Goal: Task Accomplishment & Management: Use online tool/utility

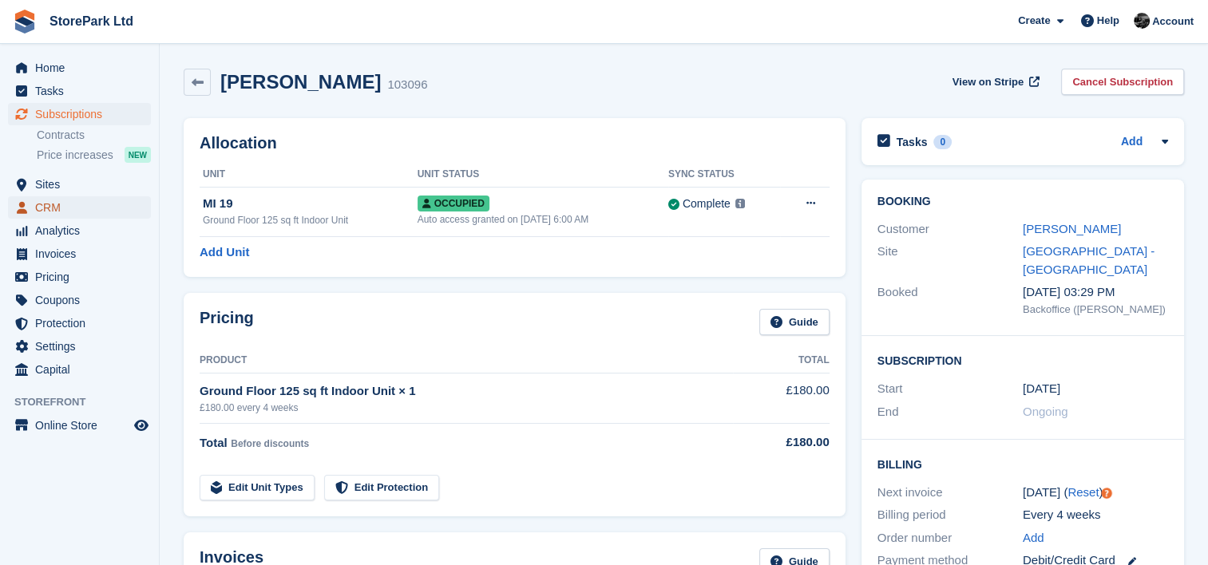
click at [94, 201] on span "CRM" at bounding box center [83, 207] width 96 height 22
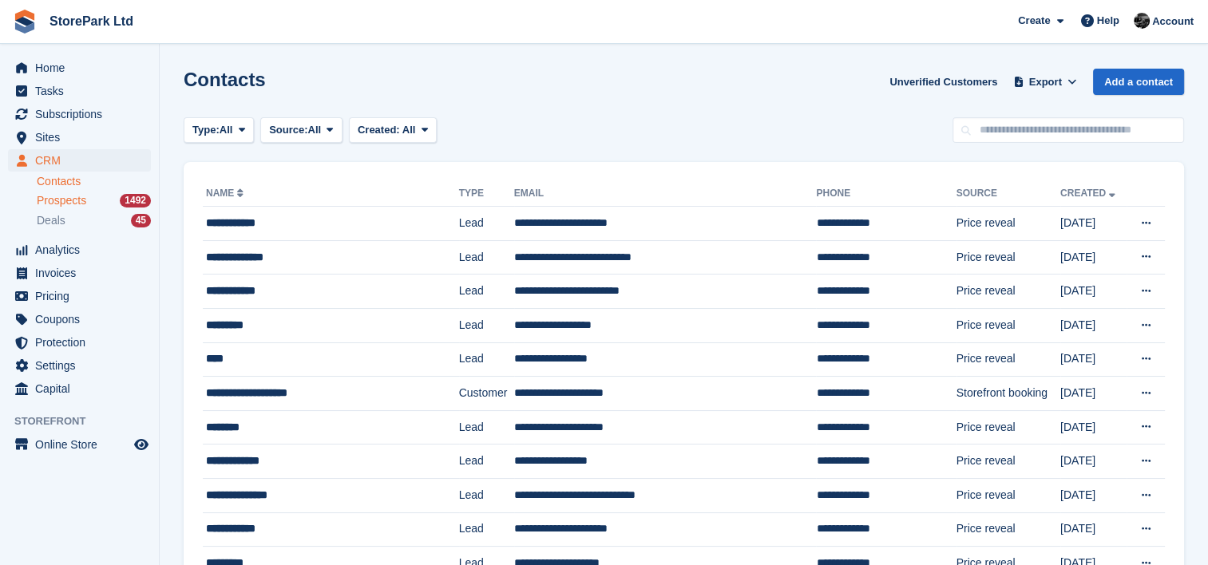
click at [68, 200] on span "Prospects" at bounding box center [62, 200] width 50 height 15
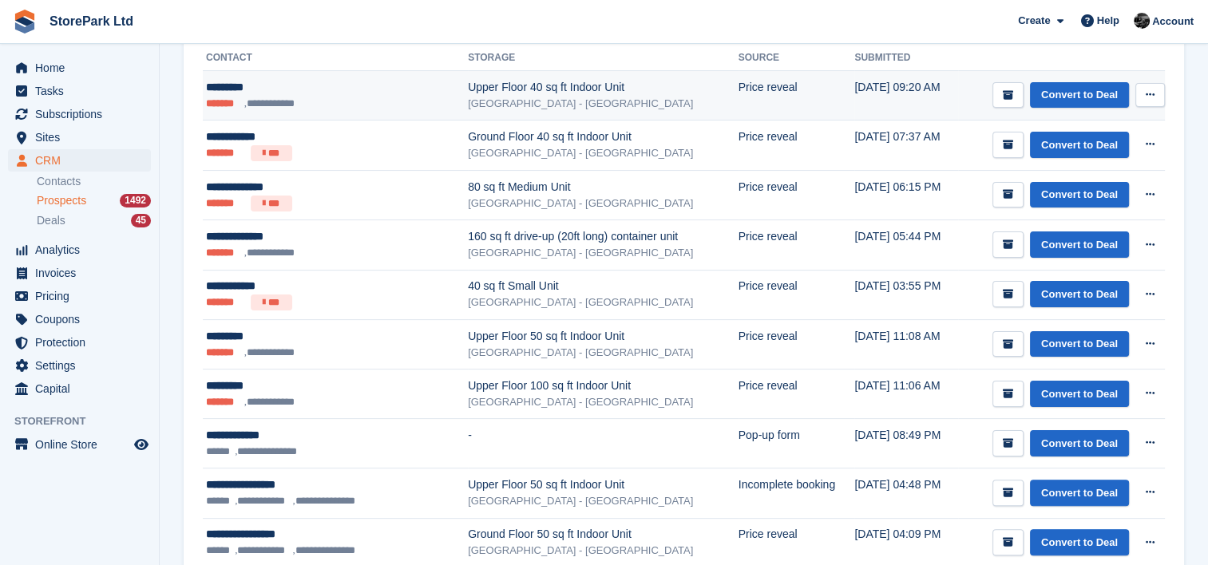
scroll to position [289, 0]
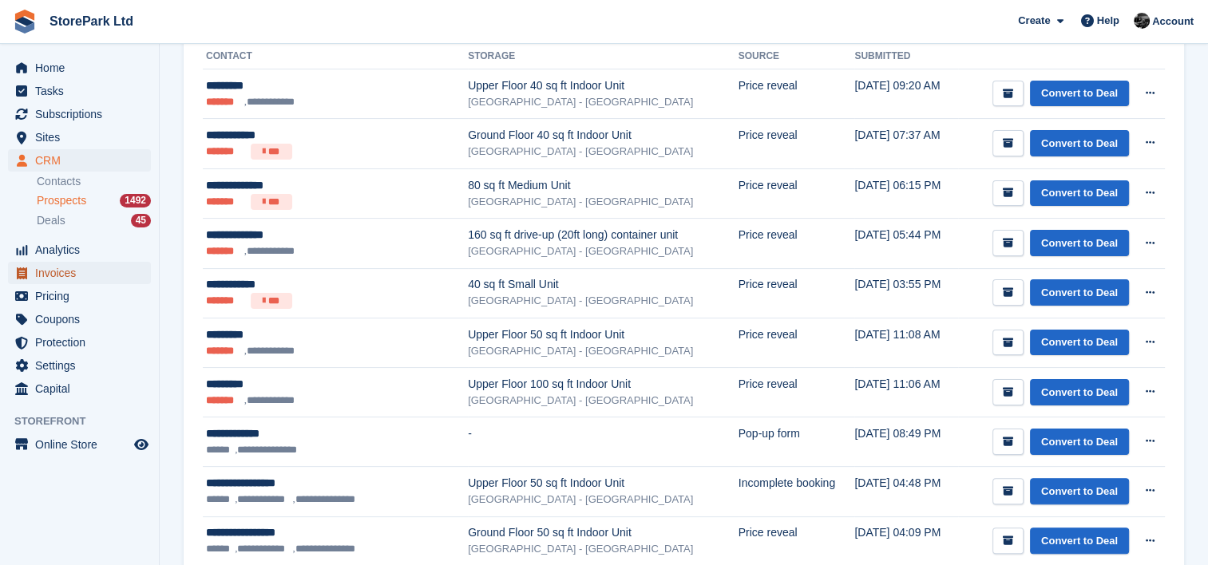
click at [78, 271] on span "Invoices" at bounding box center [83, 273] width 96 height 22
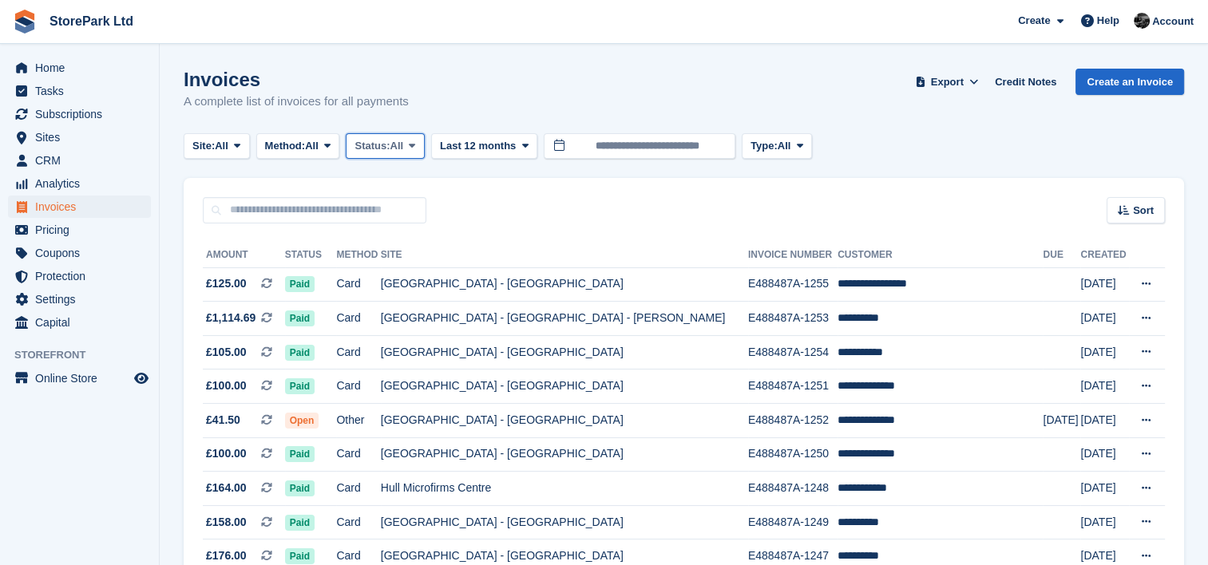
click at [389, 136] on button "Status: All" at bounding box center [385, 146] width 78 height 26
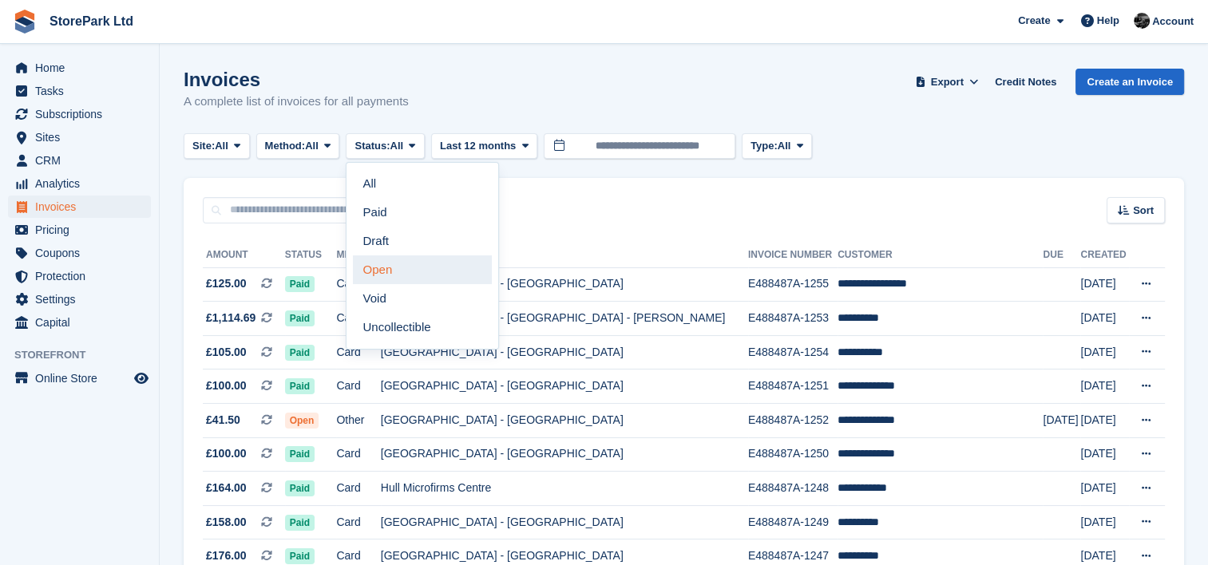
click at [403, 268] on link "Open" at bounding box center [422, 270] width 139 height 29
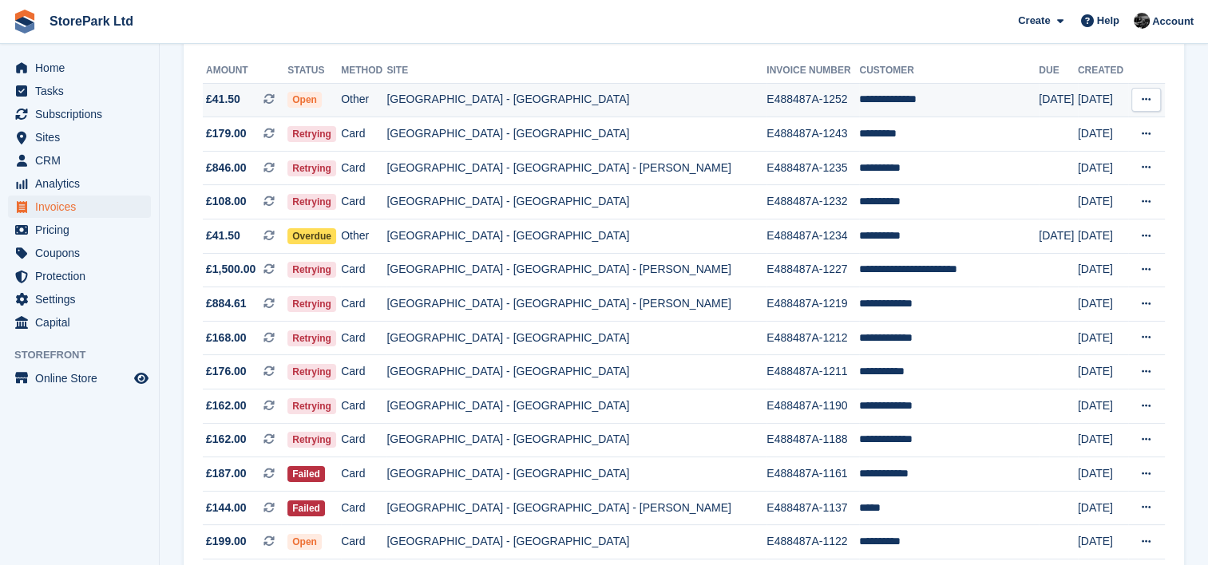
scroll to position [176, 0]
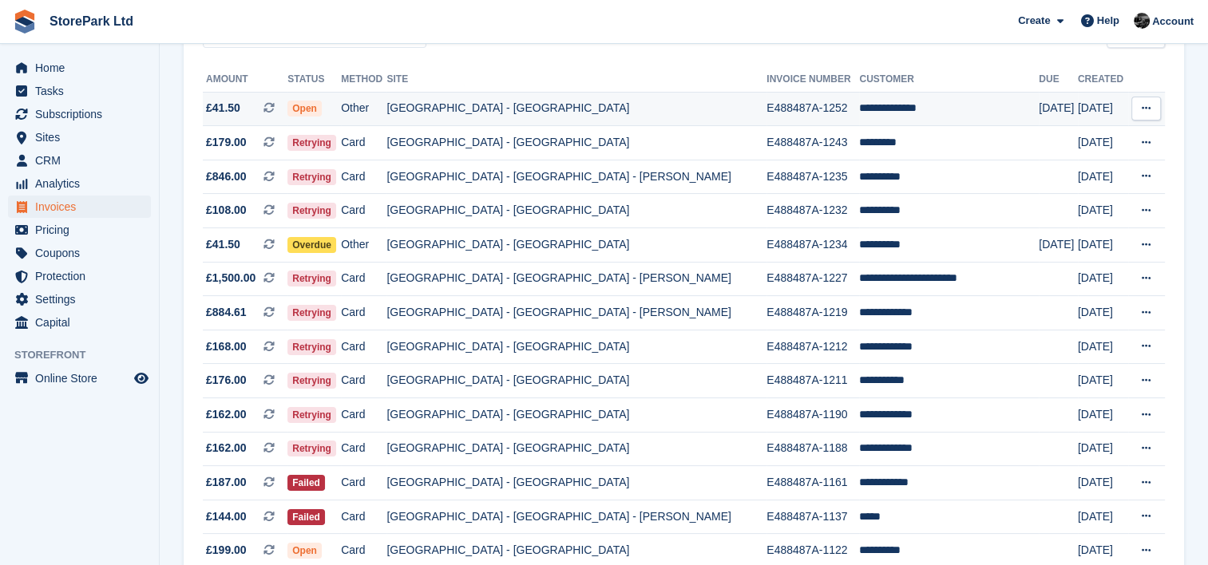
click at [878, 107] on td "**********" at bounding box center [949, 109] width 180 height 34
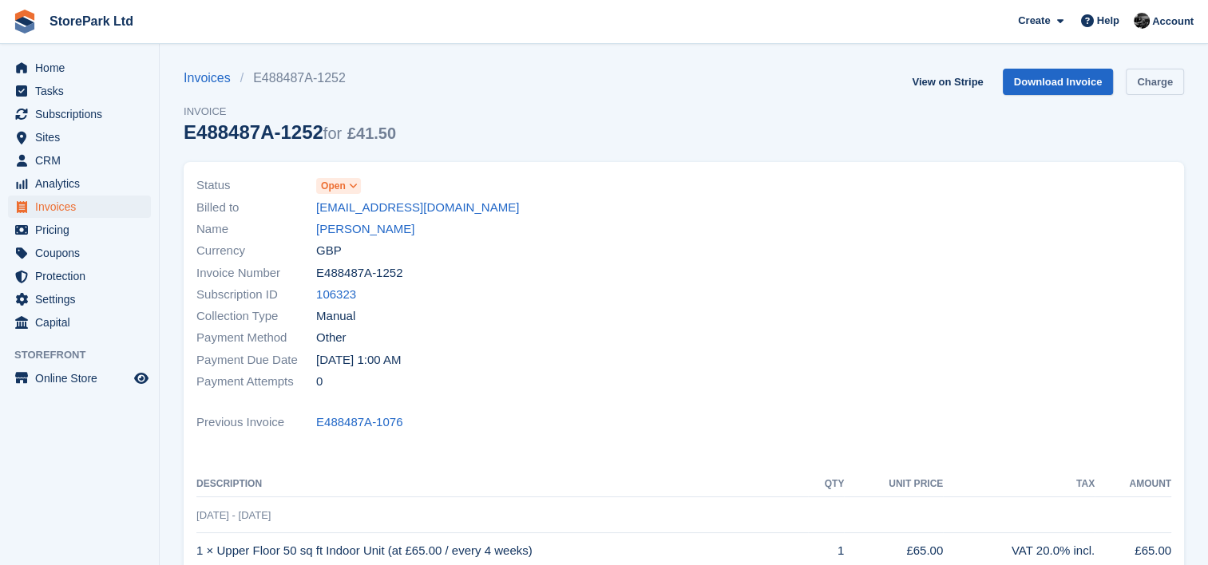
click at [1135, 82] on link "Charge" at bounding box center [1155, 82] width 58 height 26
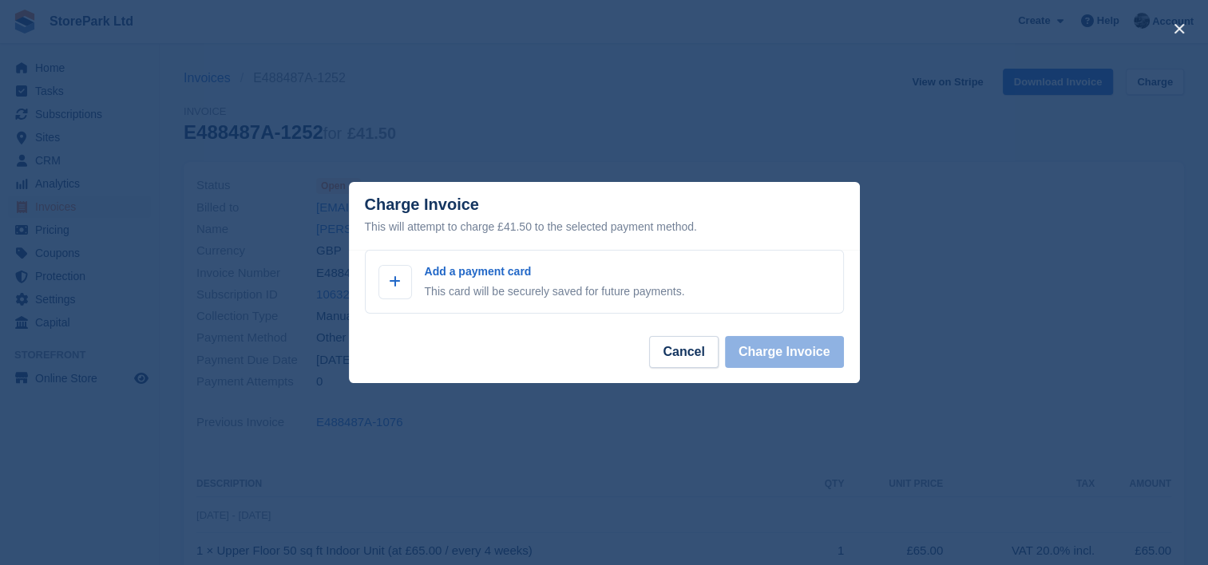
click at [758, 153] on div "close" at bounding box center [604, 282] width 1208 height 565
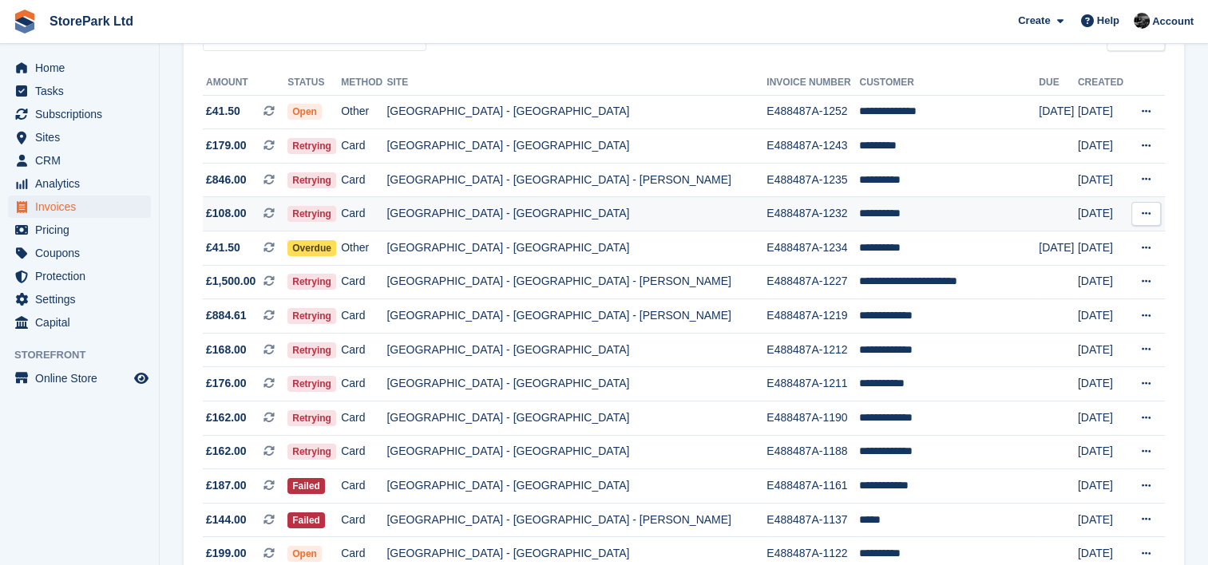
scroll to position [197, 0]
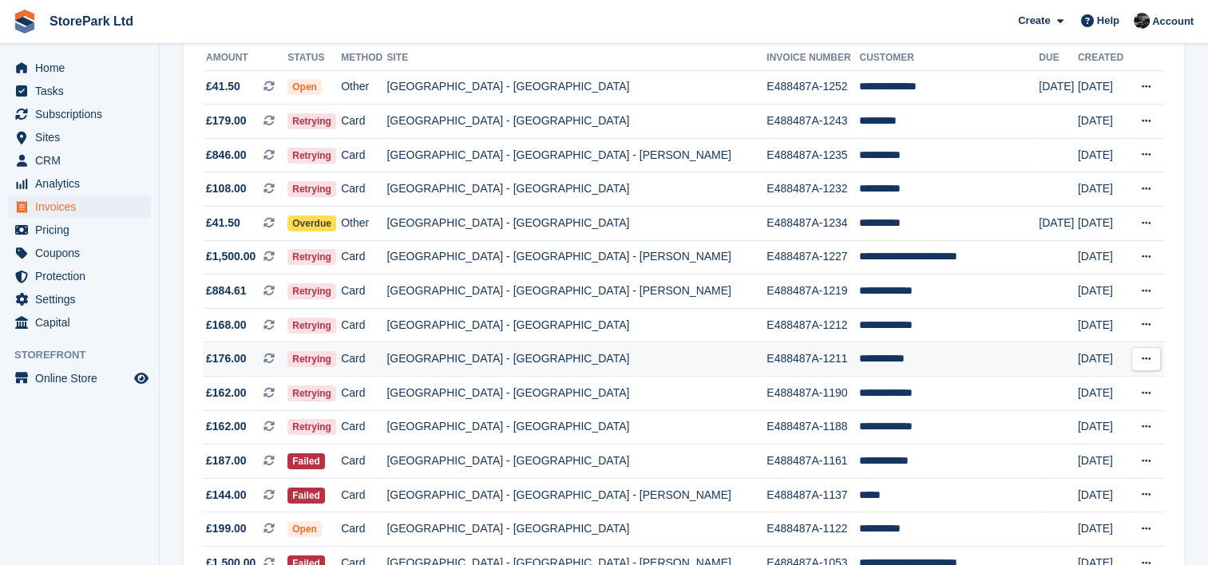
click at [969, 355] on td "**********" at bounding box center [949, 360] width 180 height 34
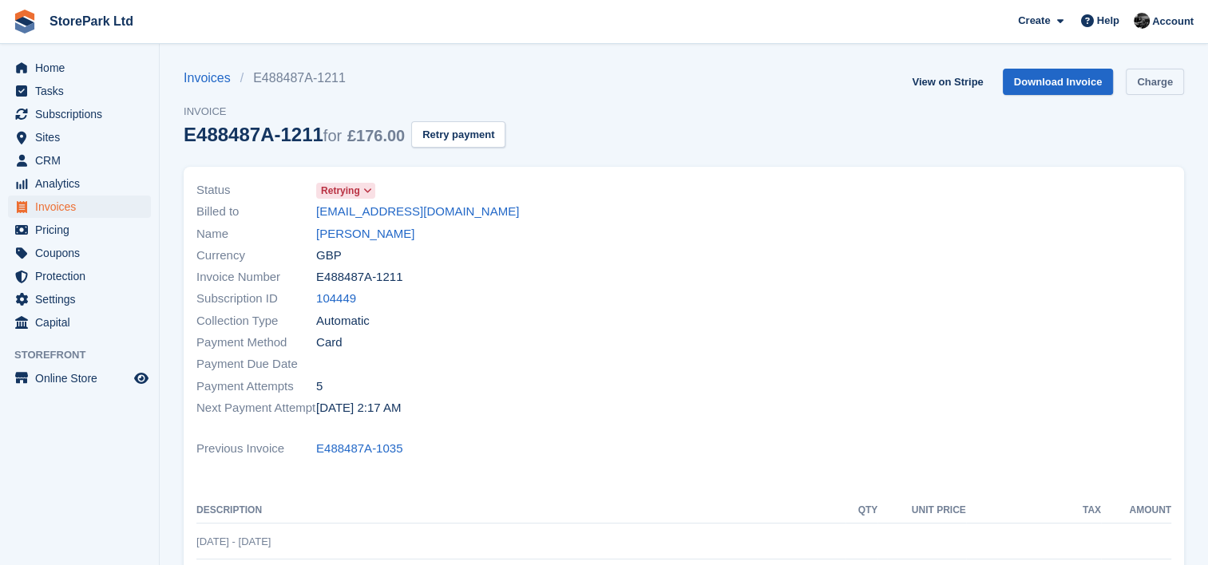
click at [1175, 82] on link "Charge" at bounding box center [1155, 82] width 58 height 26
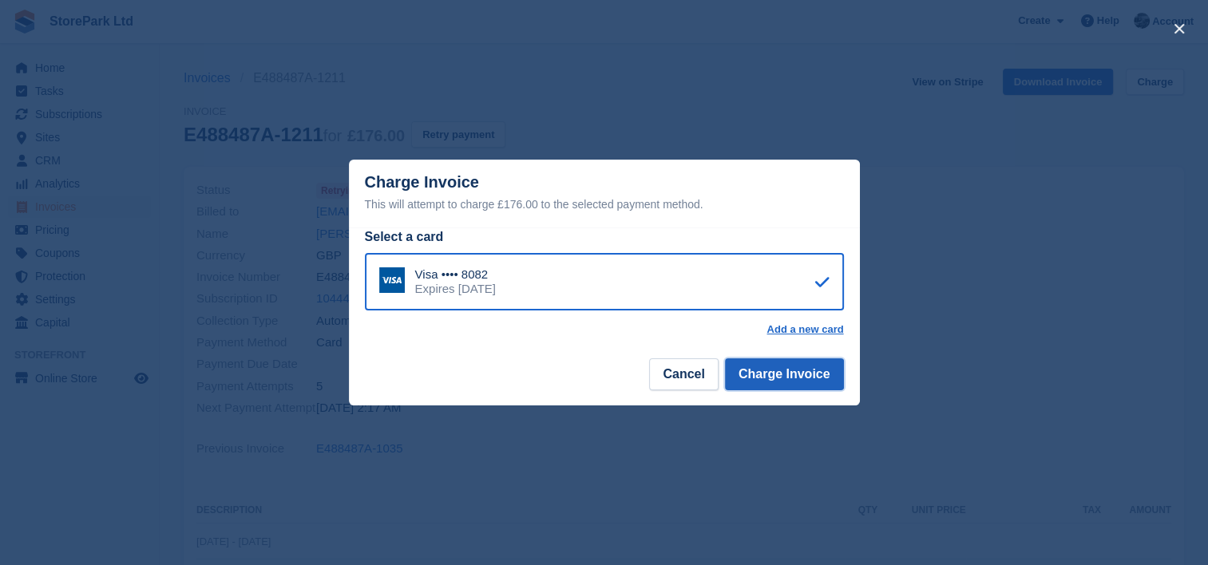
click at [783, 371] on button "Charge Invoice" at bounding box center [784, 375] width 119 height 32
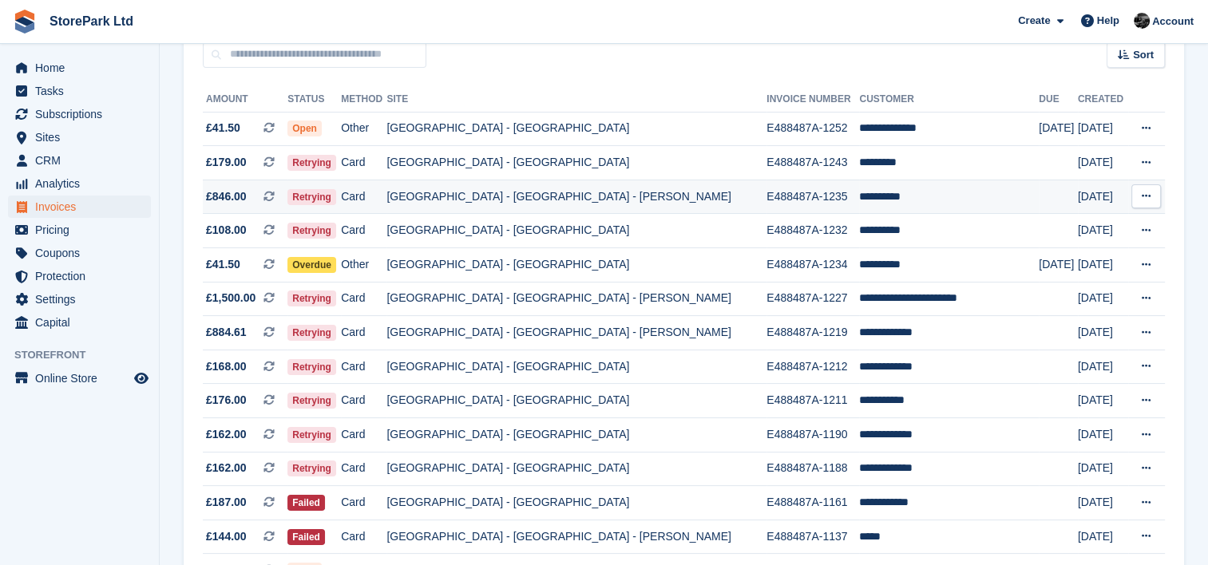
scroll to position [168, 0]
